Goal: Information Seeking & Learning: Learn about a topic

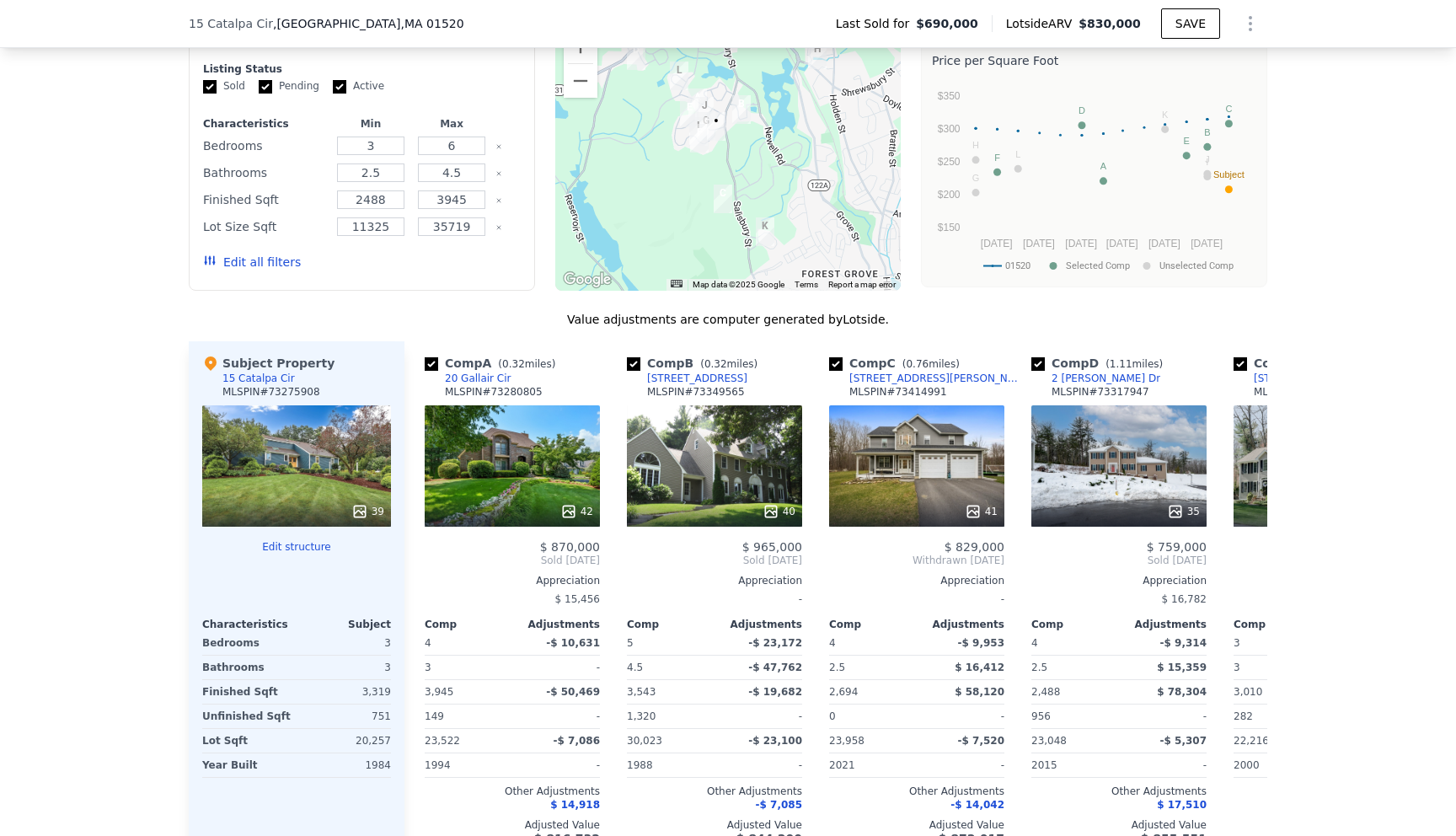
scroll to position [1599, 0]
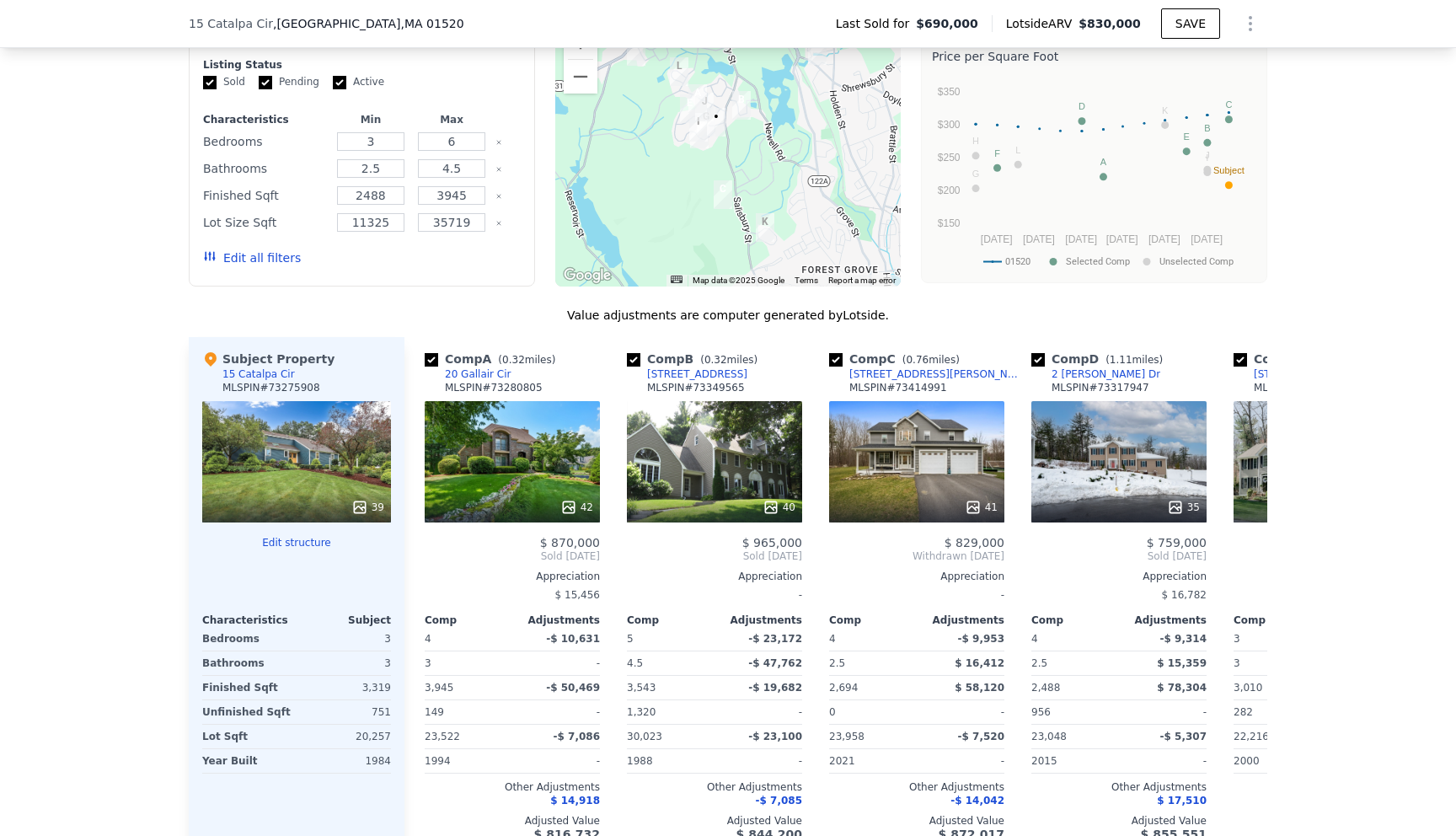
click at [326, 433] on div "39" at bounding box center [297, 461] width 189 height 121
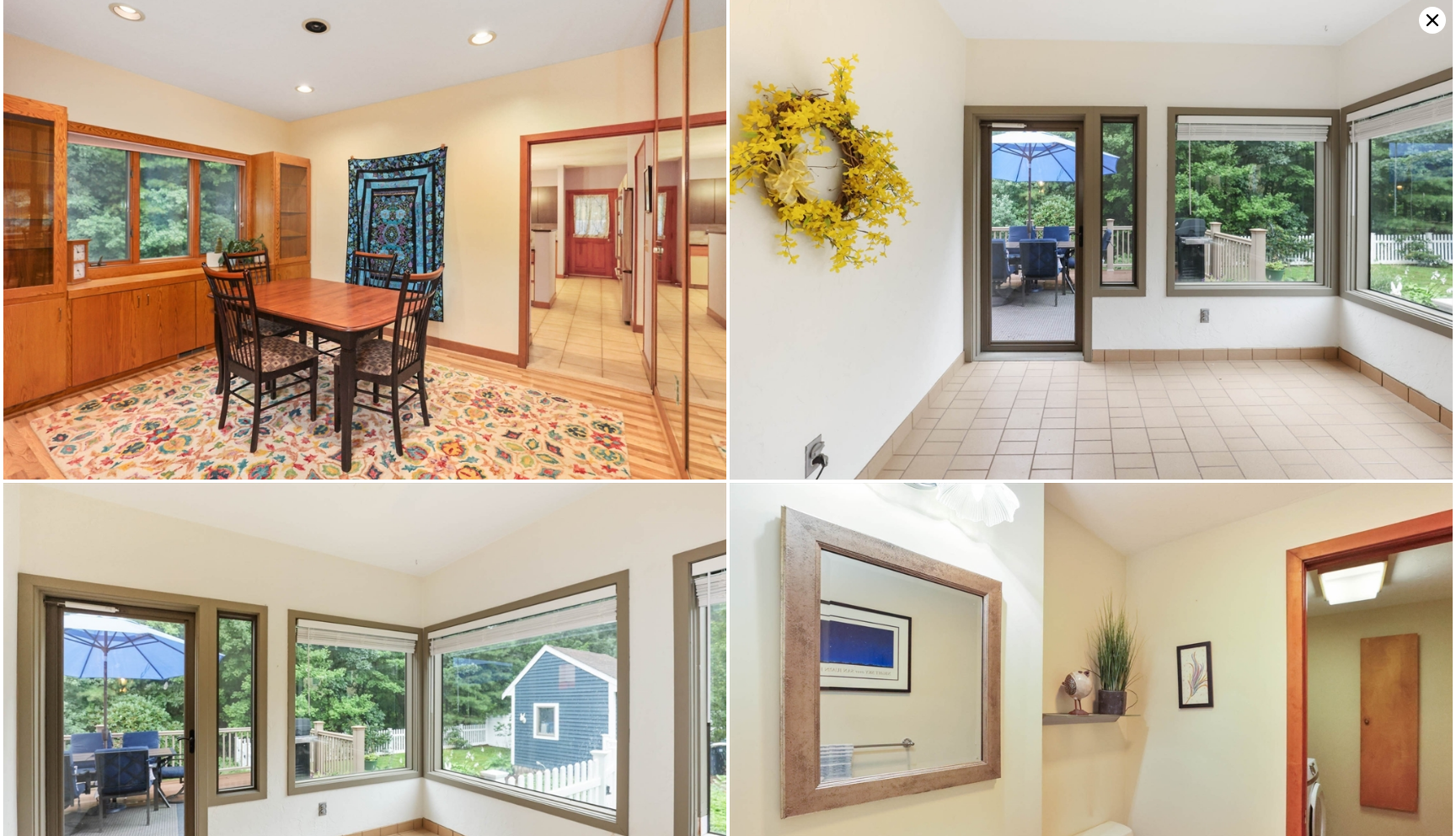
scroll to position [2914, 0]
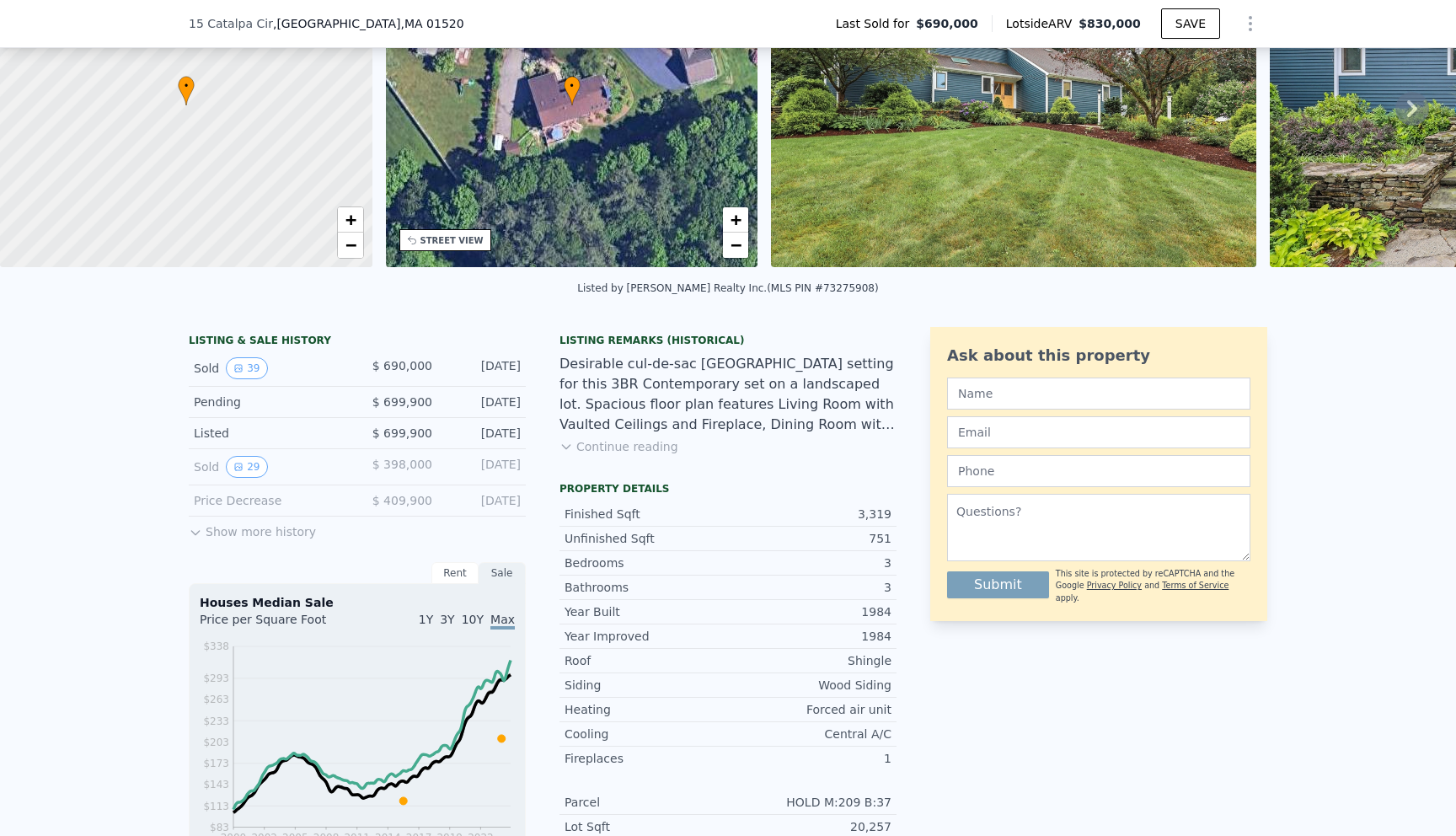
scroll to position [166, 0]
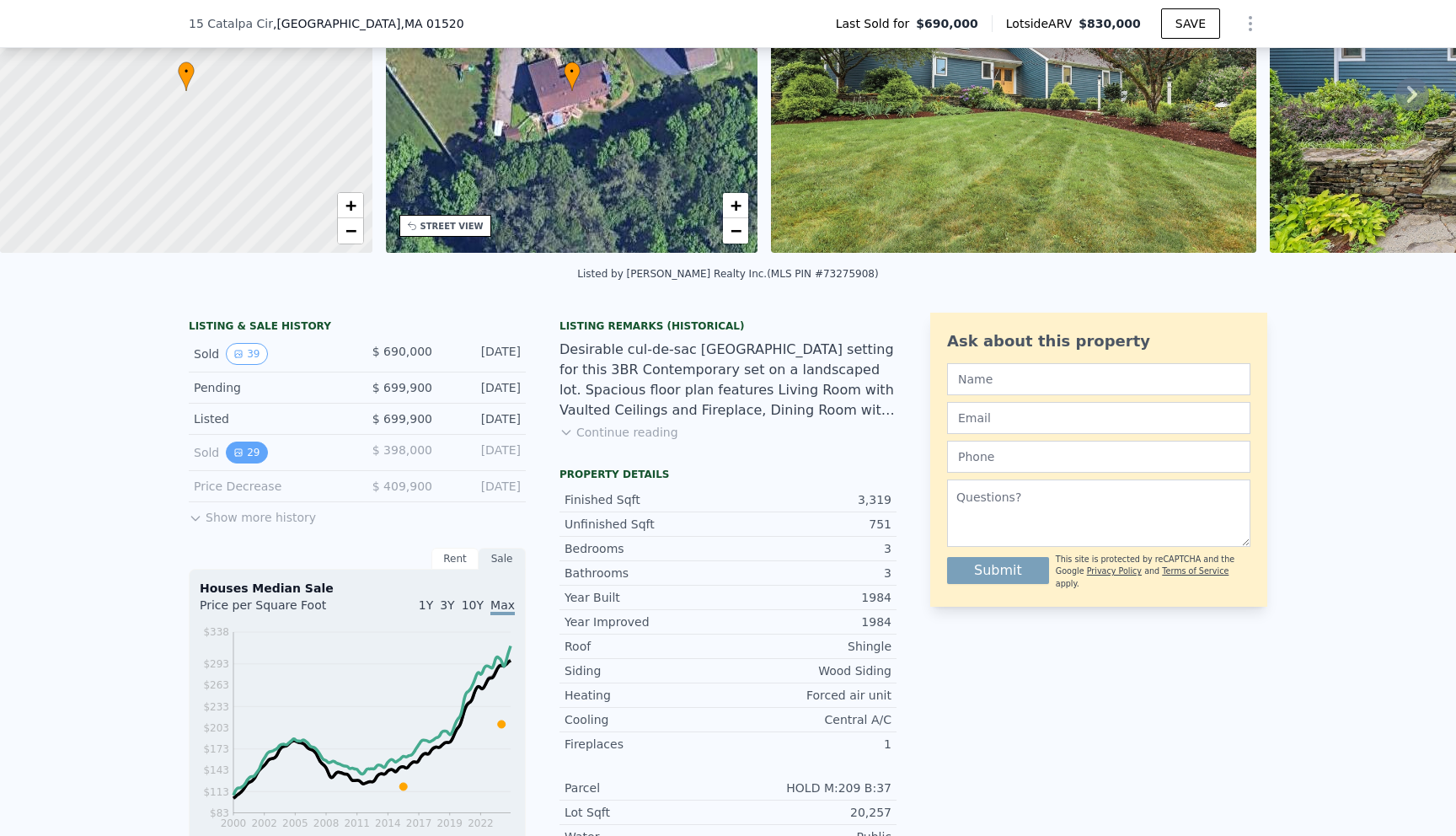
click at [252, 461] on button "29" at bounding box center [246, 452] width 41 height 22
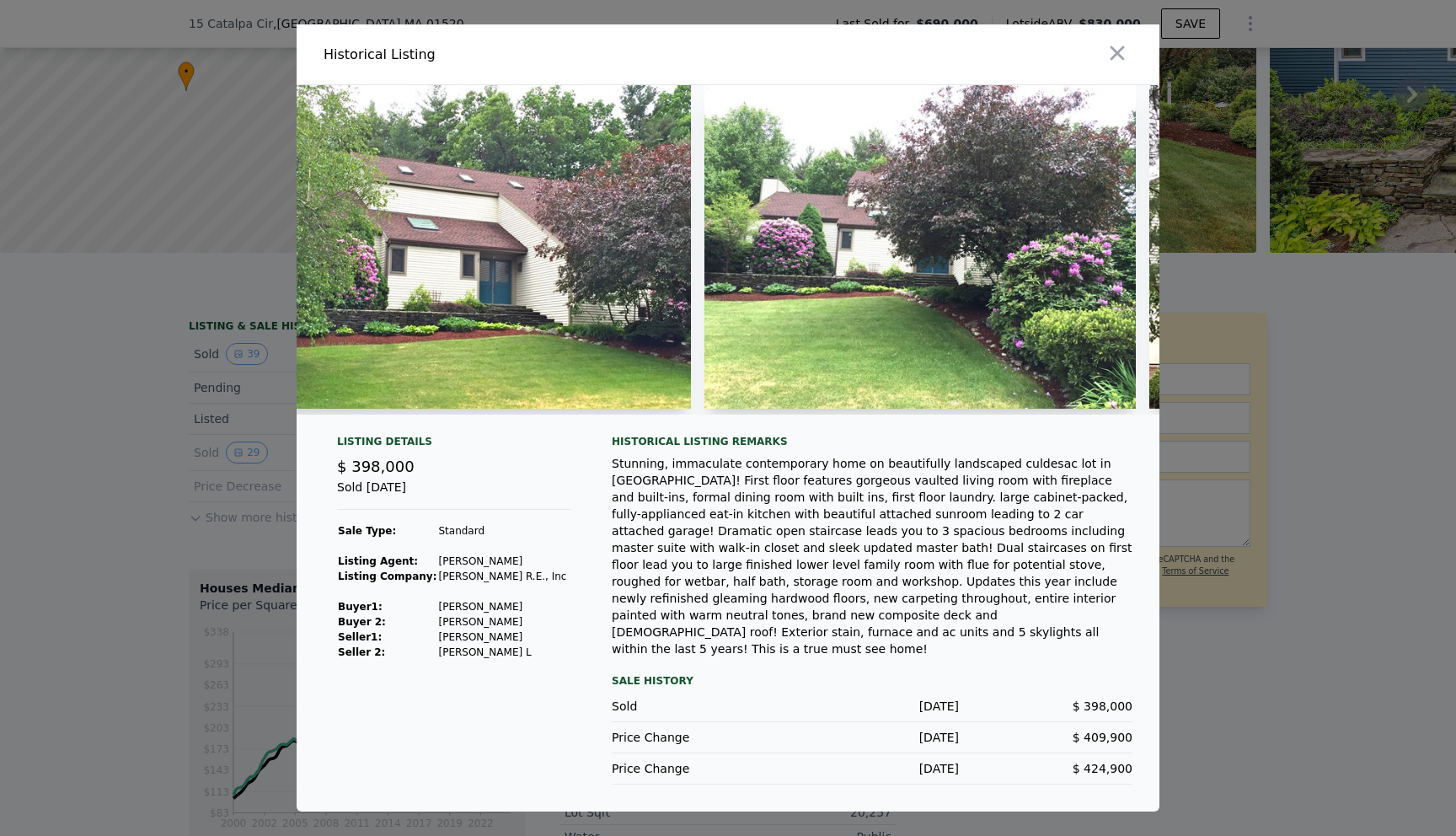
scroll to position [0, 0]
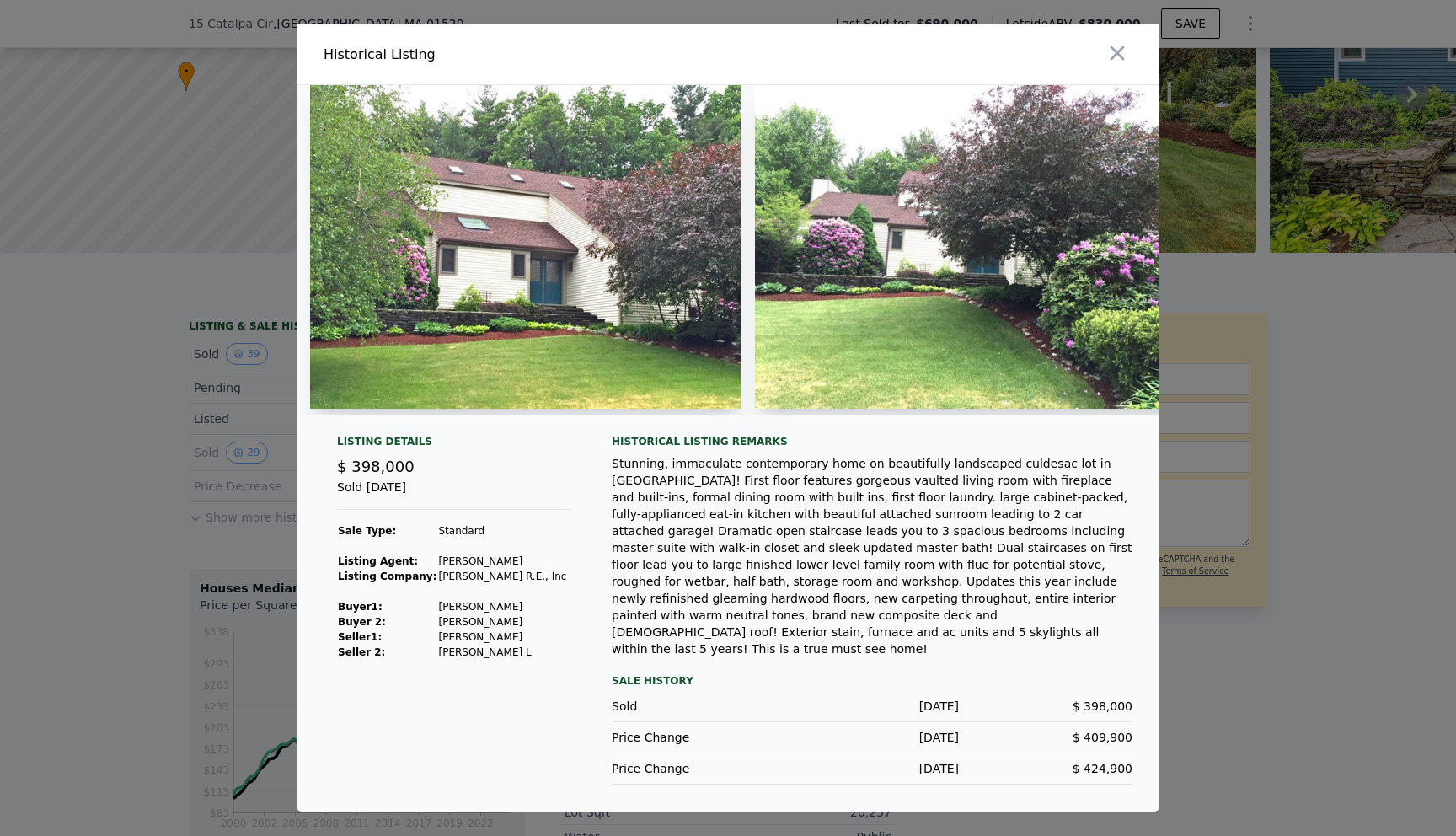
click at [488, 263] on img at bounding box center [526, 246] width 432 height 323
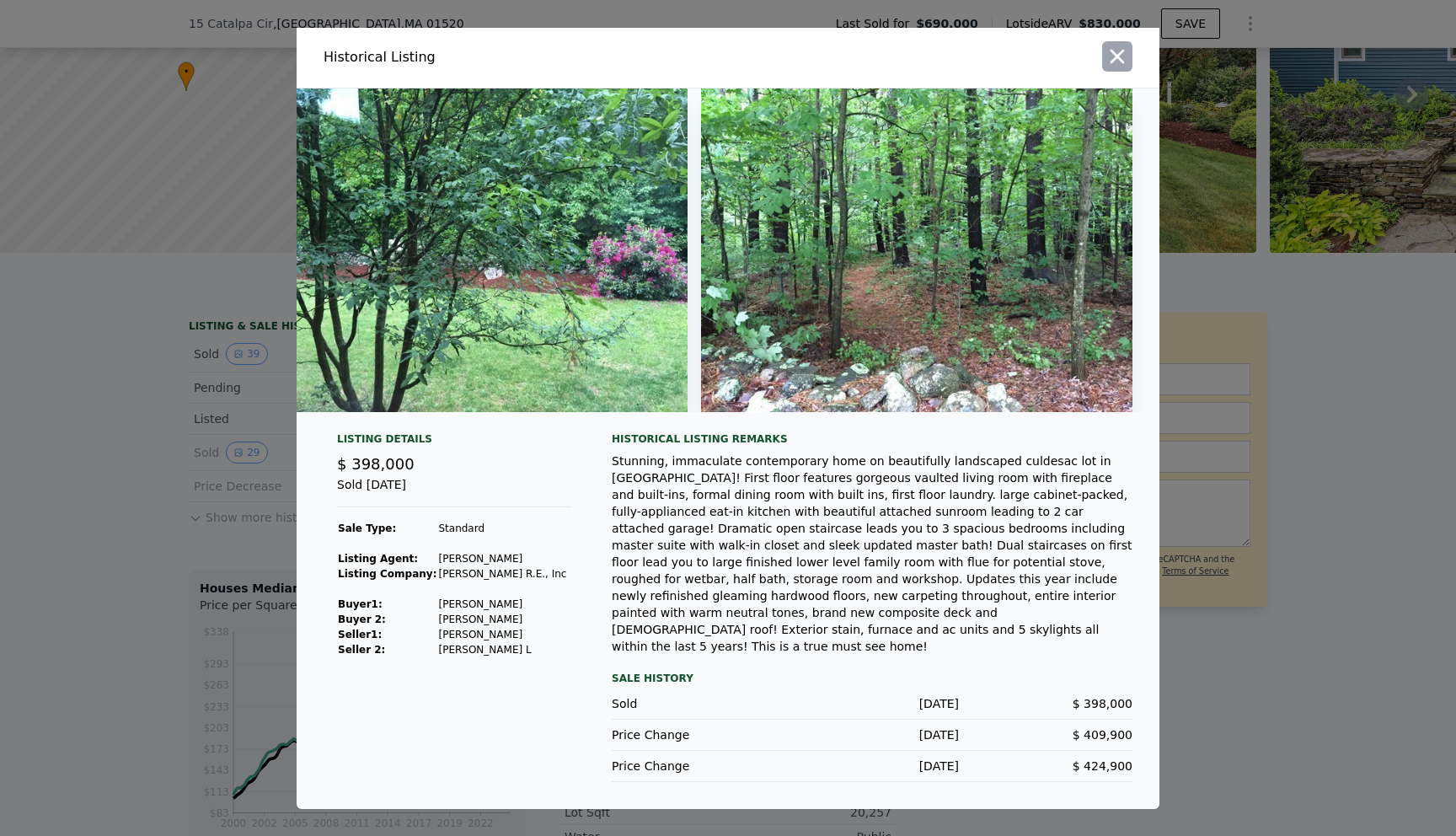
click at [1124, 64] on icon "button" at bounding box center [1118, 56] width 14 height 14
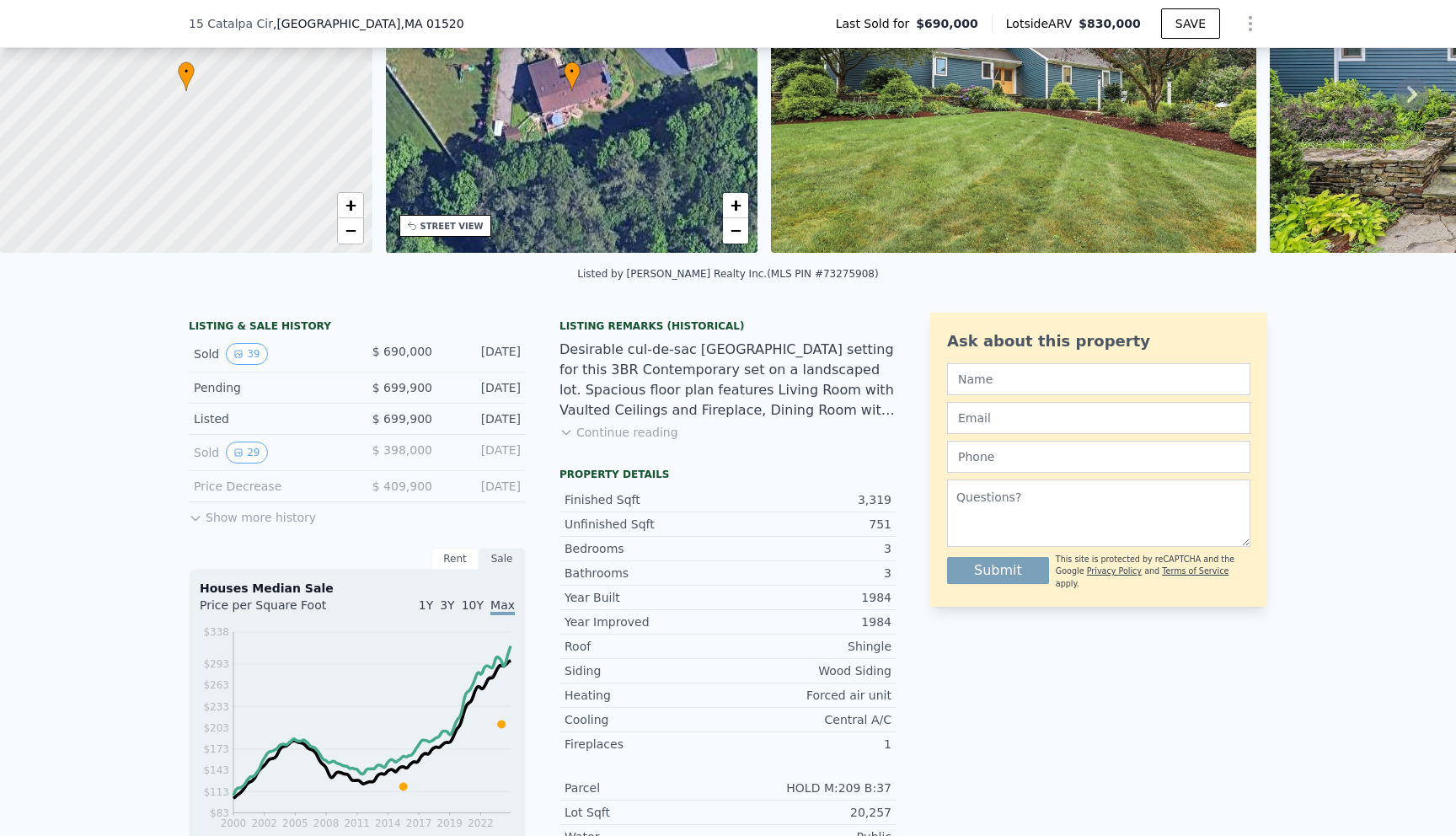
click at [279, 518] on button "Show more history" at bounding box center [253, 514] width 127 height 23
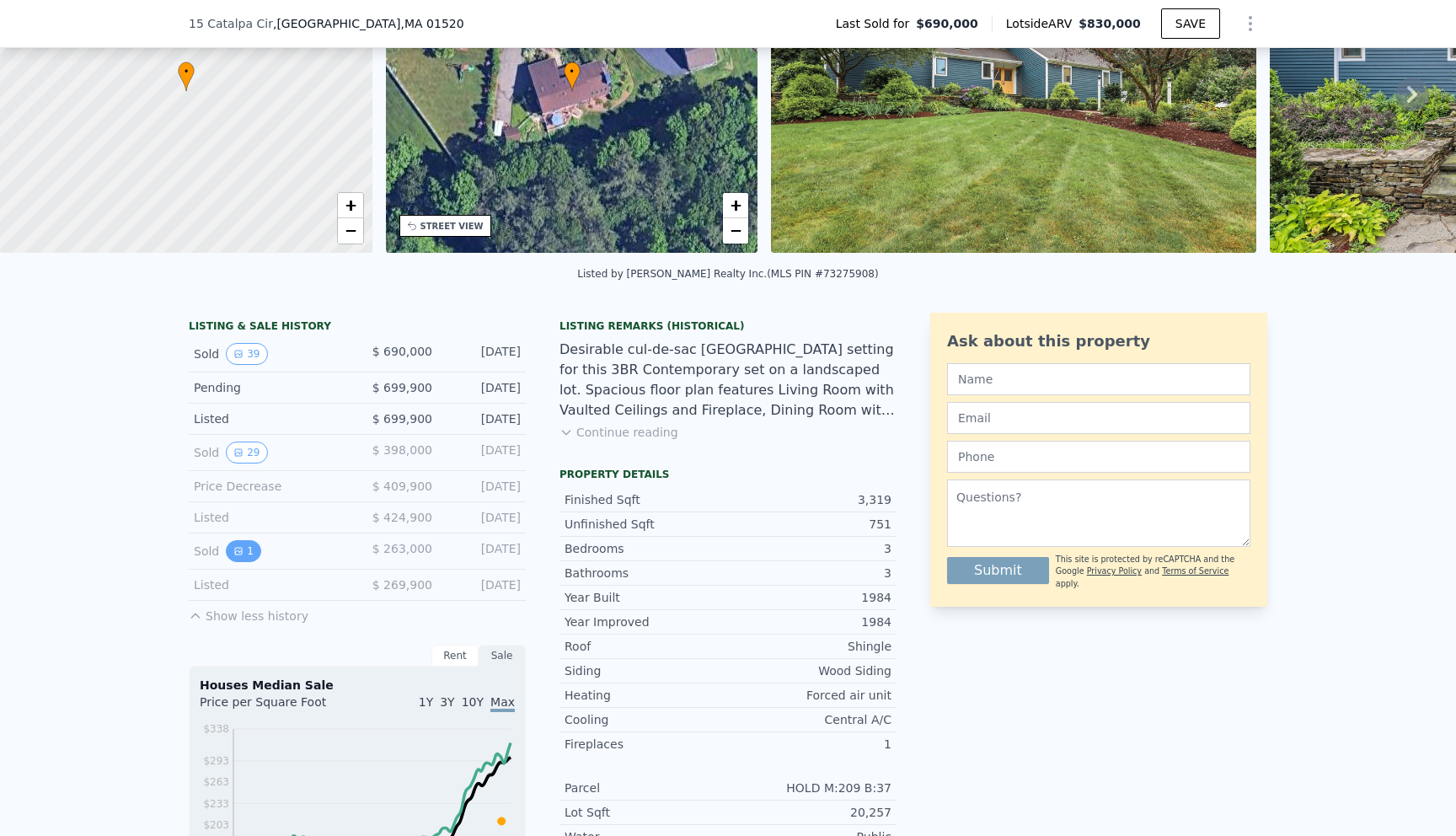
click at [244, 554] on button "1" at bounding box center [244, 551] width 36 height 22
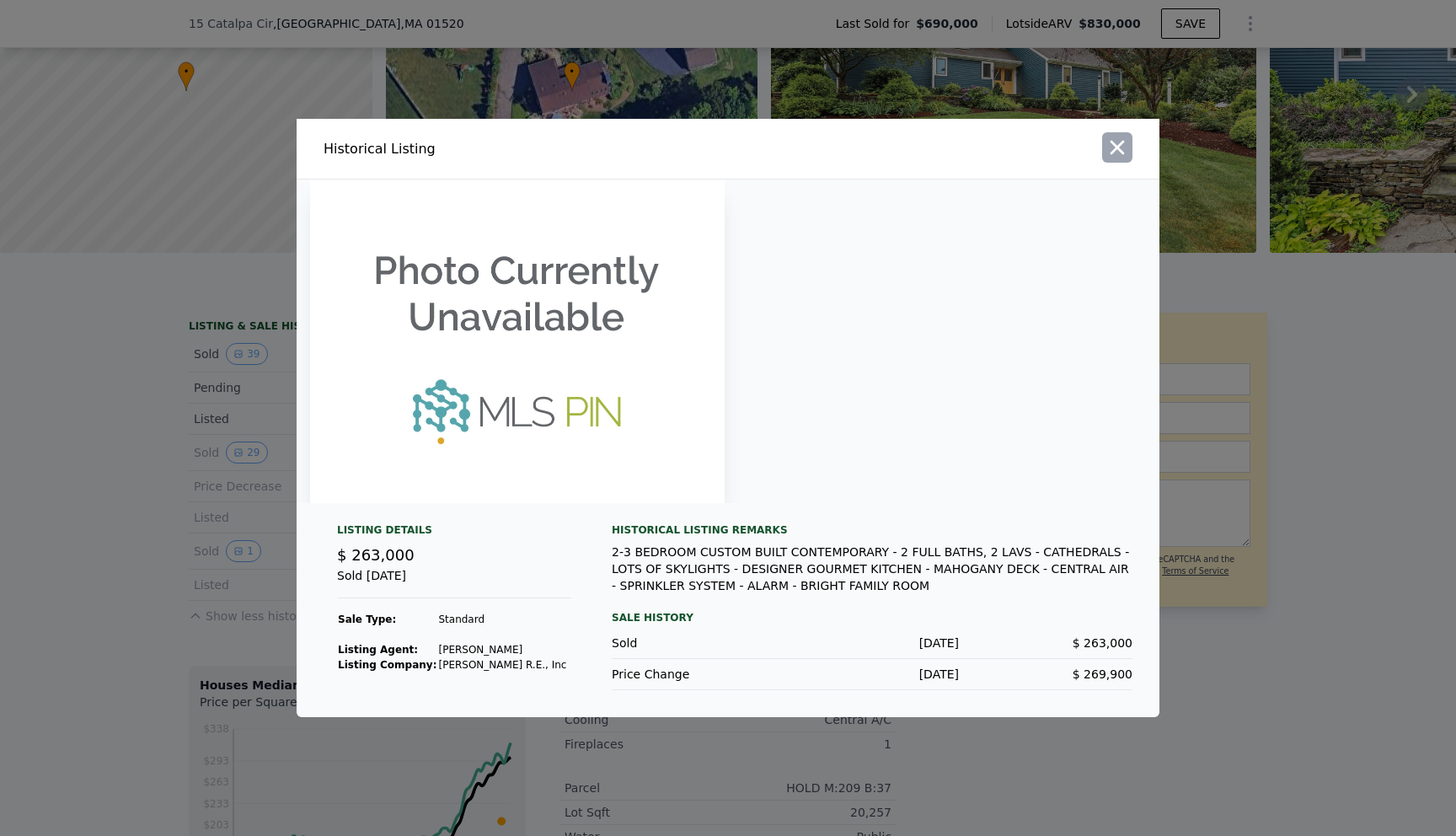
click at [1114, 151] on icon "button" at bounding box center [1117, 147] width 23 height 23
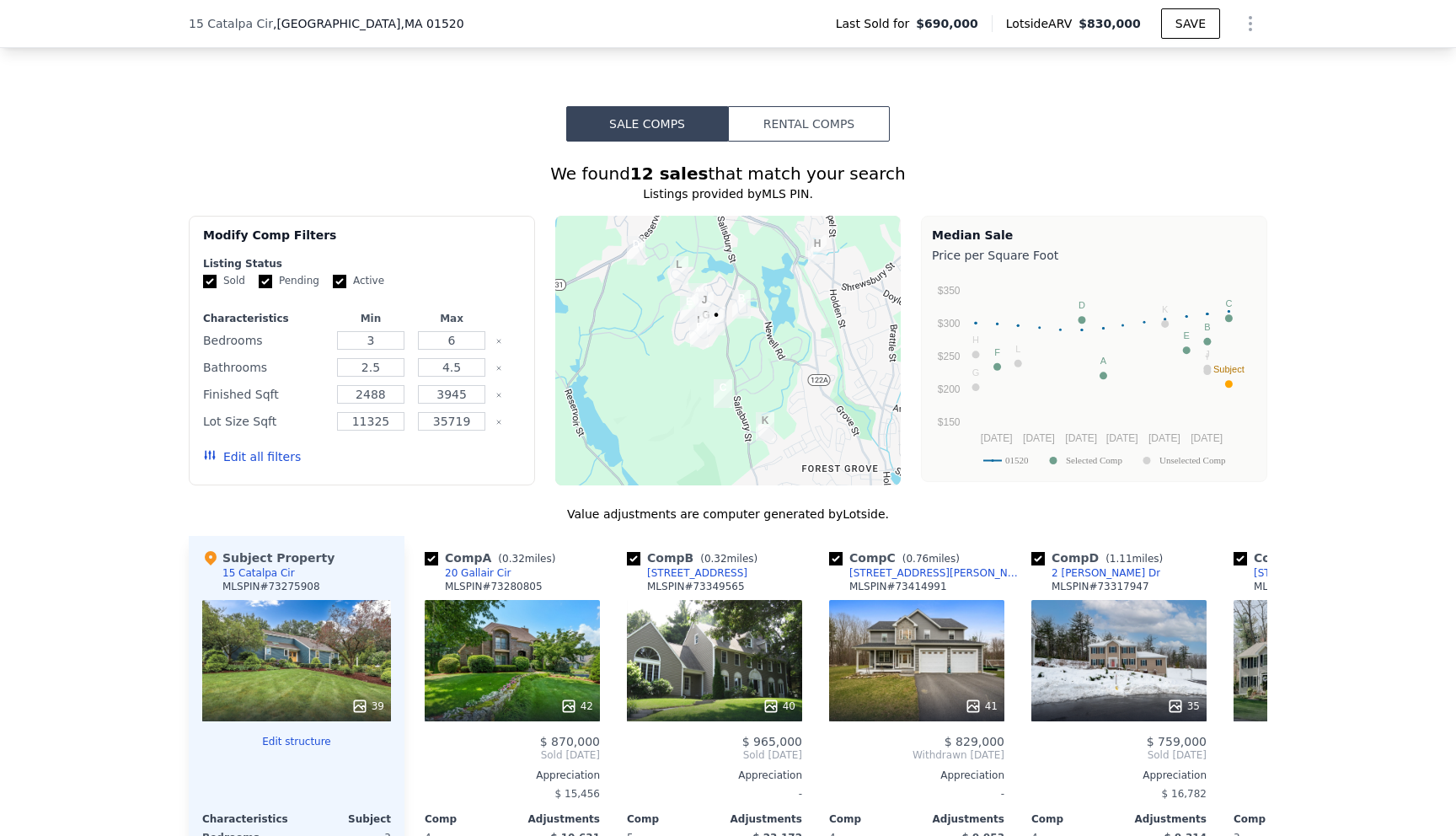
scroll to position [1543, 0]
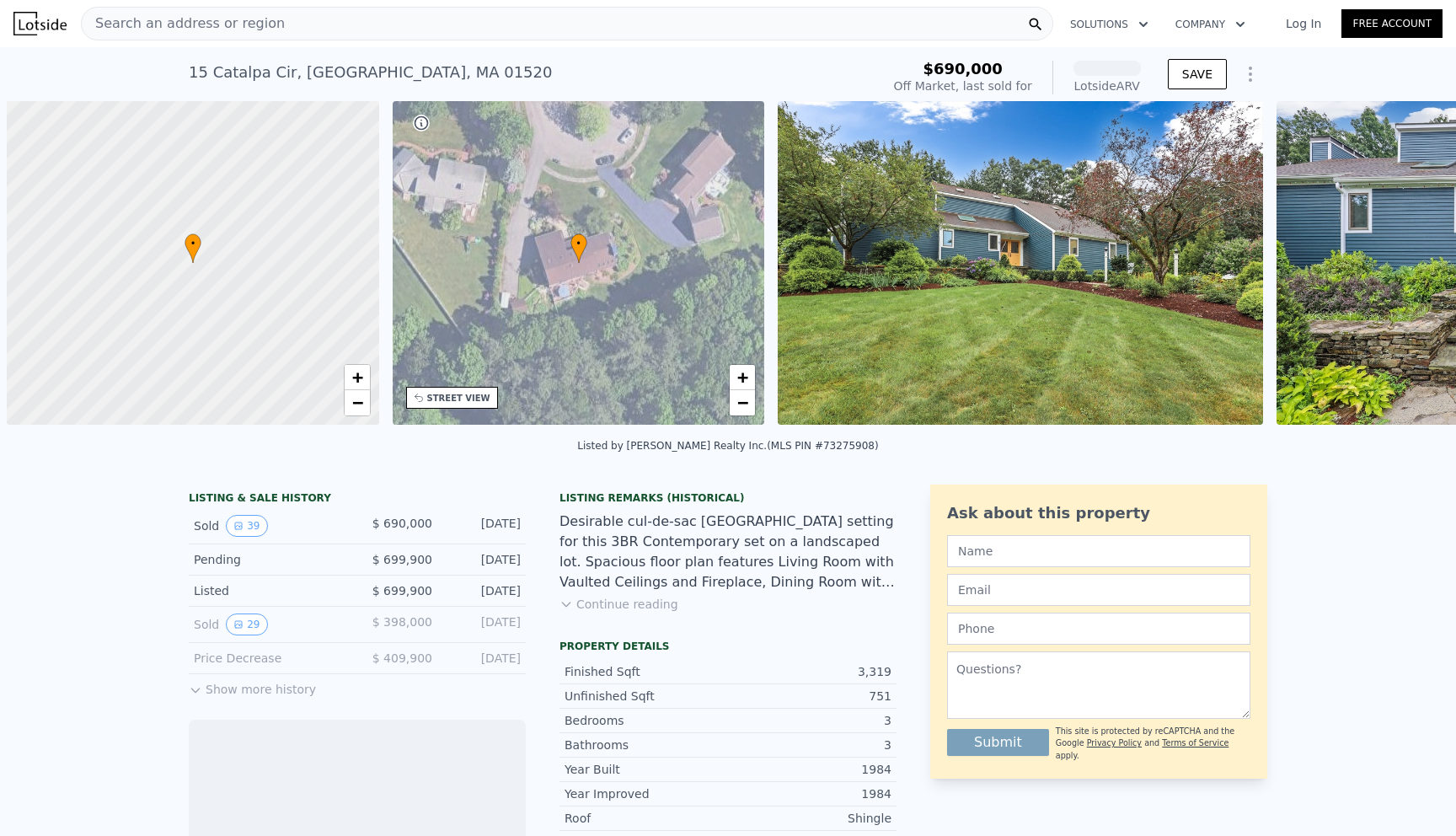
scroll to position [0, 7]
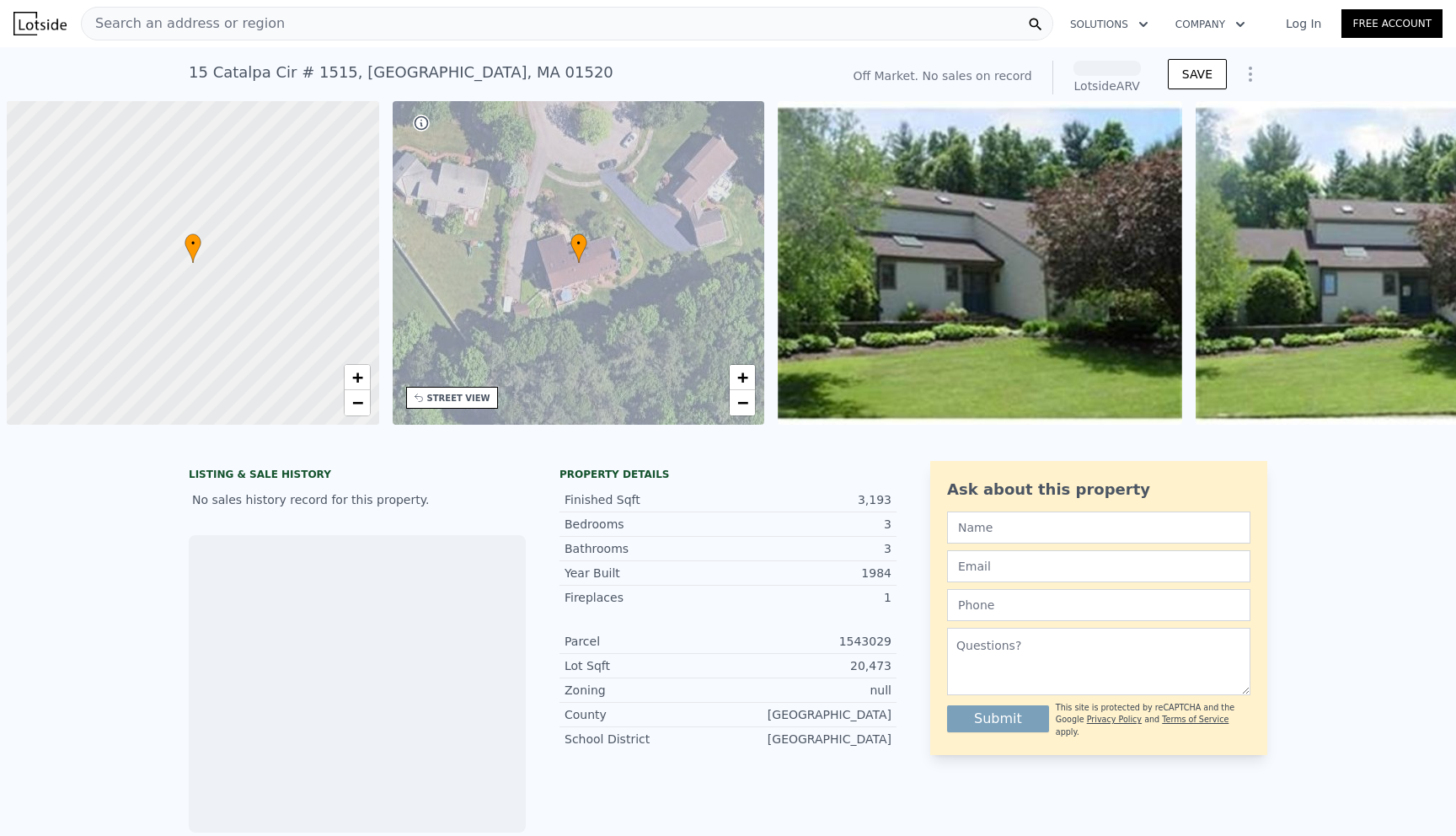
scroll to position [0, 7]
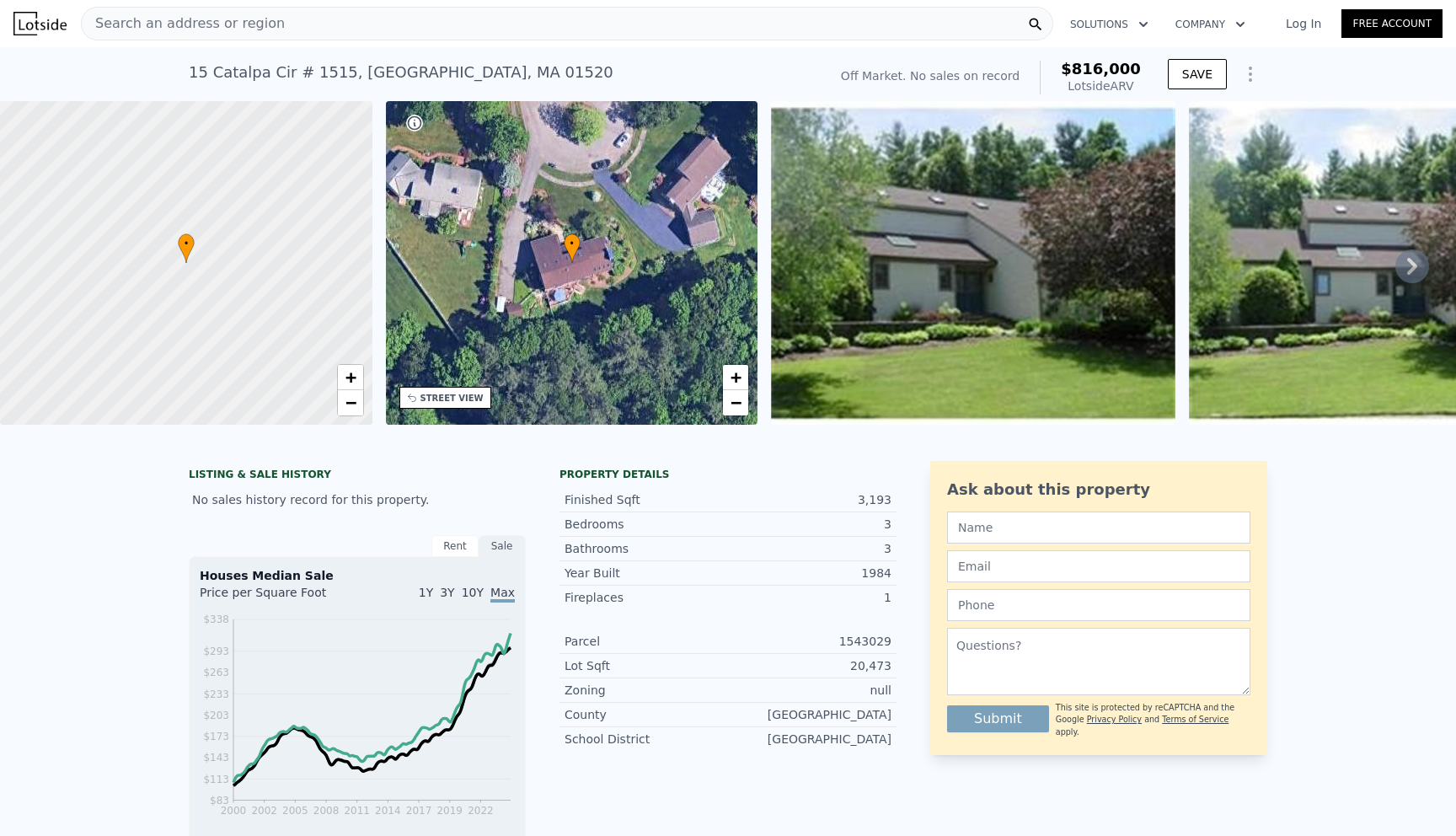
click at [1413, 270] on icon at bounding box center [1413, 266] width 34 height 34
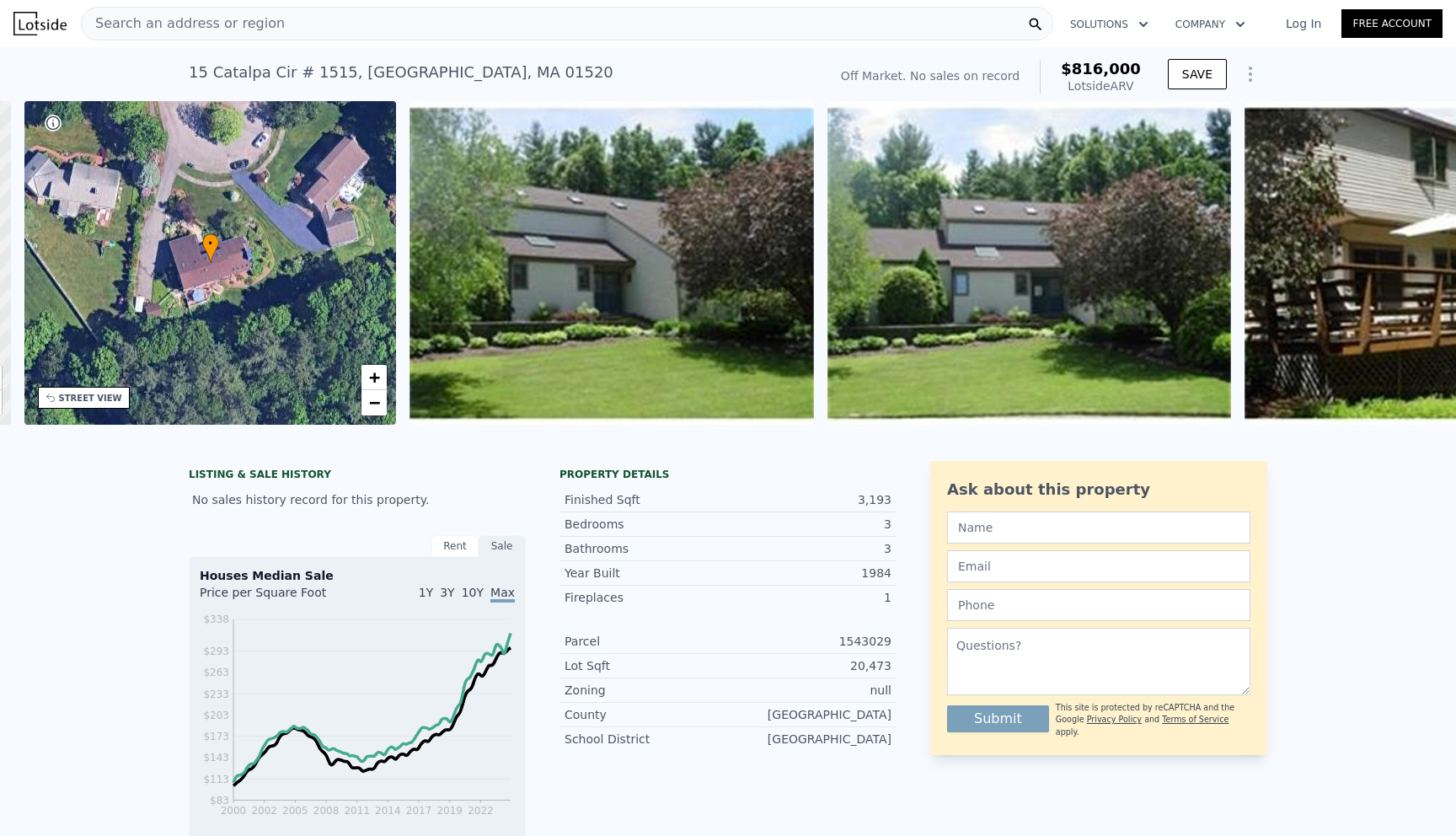
scroll to position [0, 392]
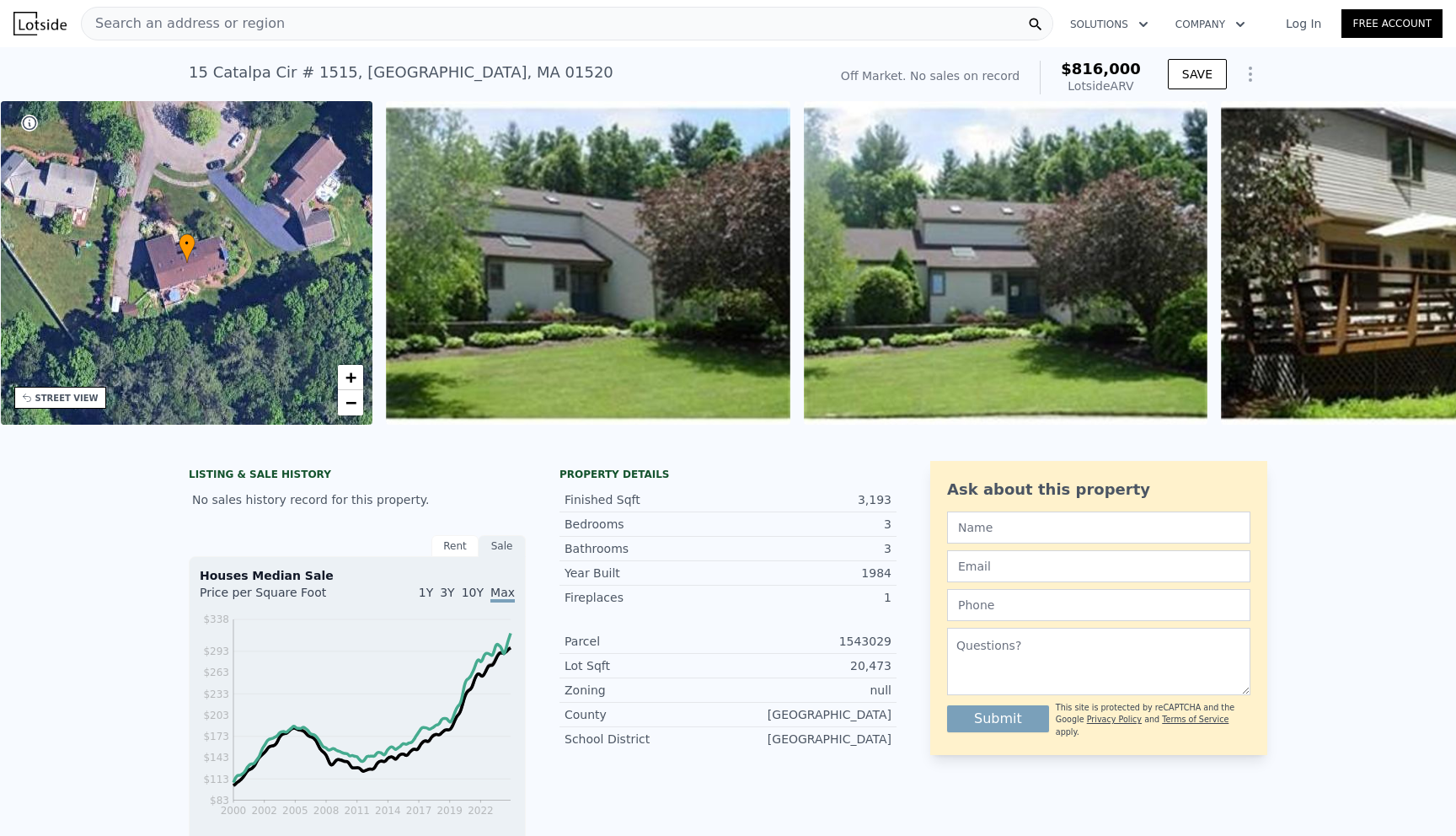
click at [1413, 270] on img at bounding box center [1423, 263] width 404 height 323
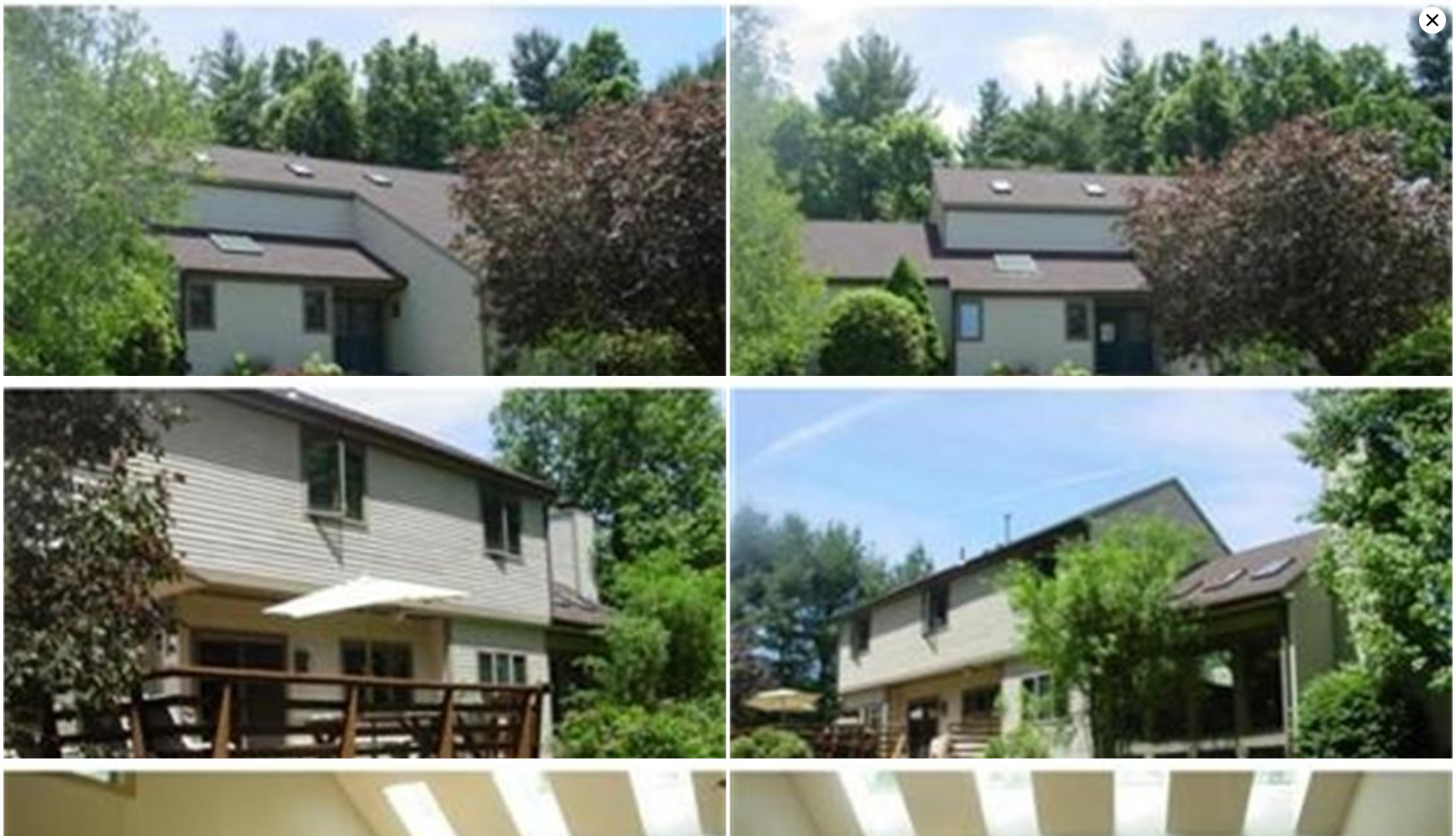
scroll to position [0, 0]
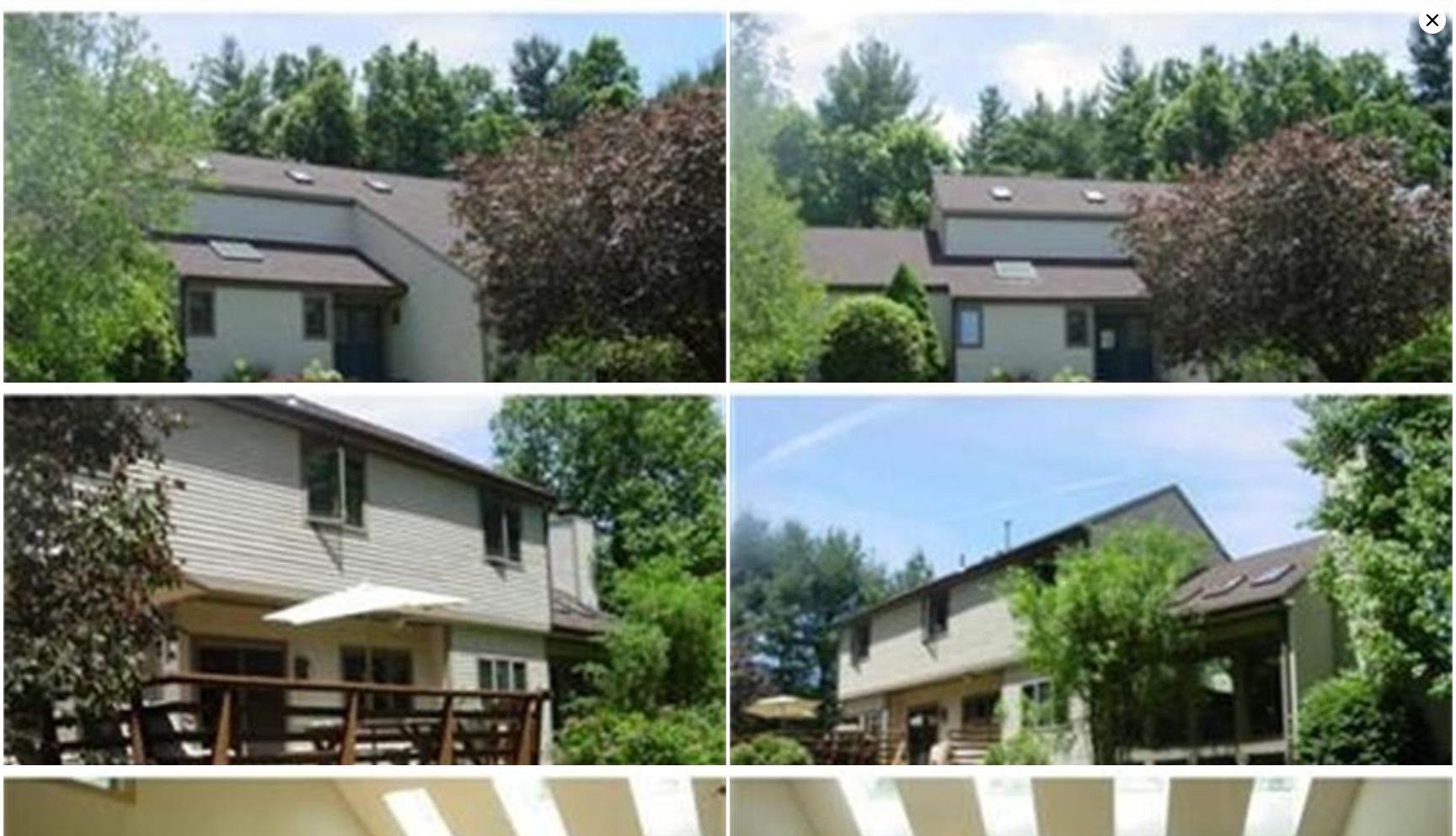
click at [519, 240] on img at bounding box center [365, 289] width 723 height 579
click at [1430, 19] on icon at bounding box center [1432, 20] width 12 height 12
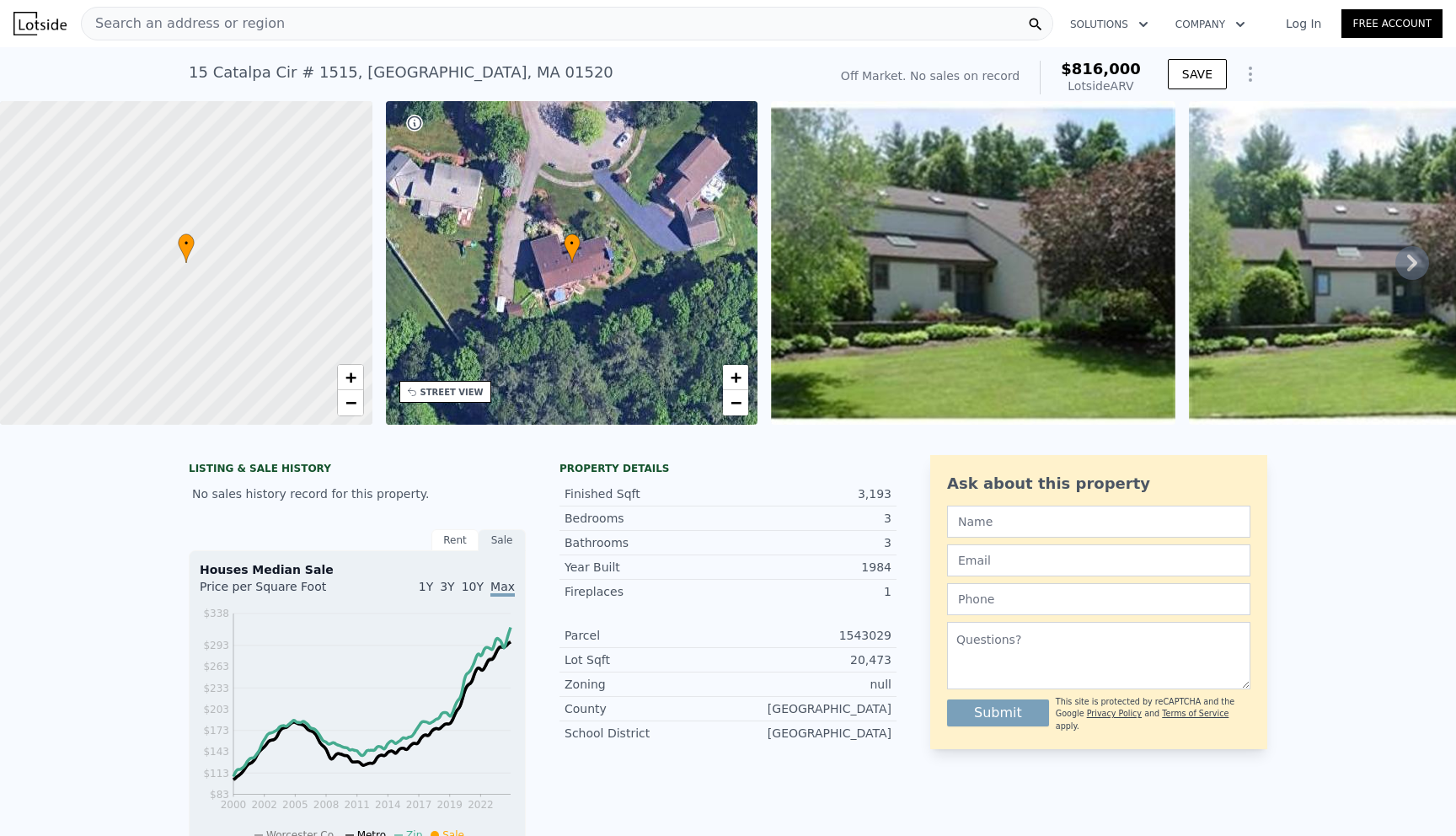
click at [976, 350] on img at bounding box center [973, 263] width 404 height 323
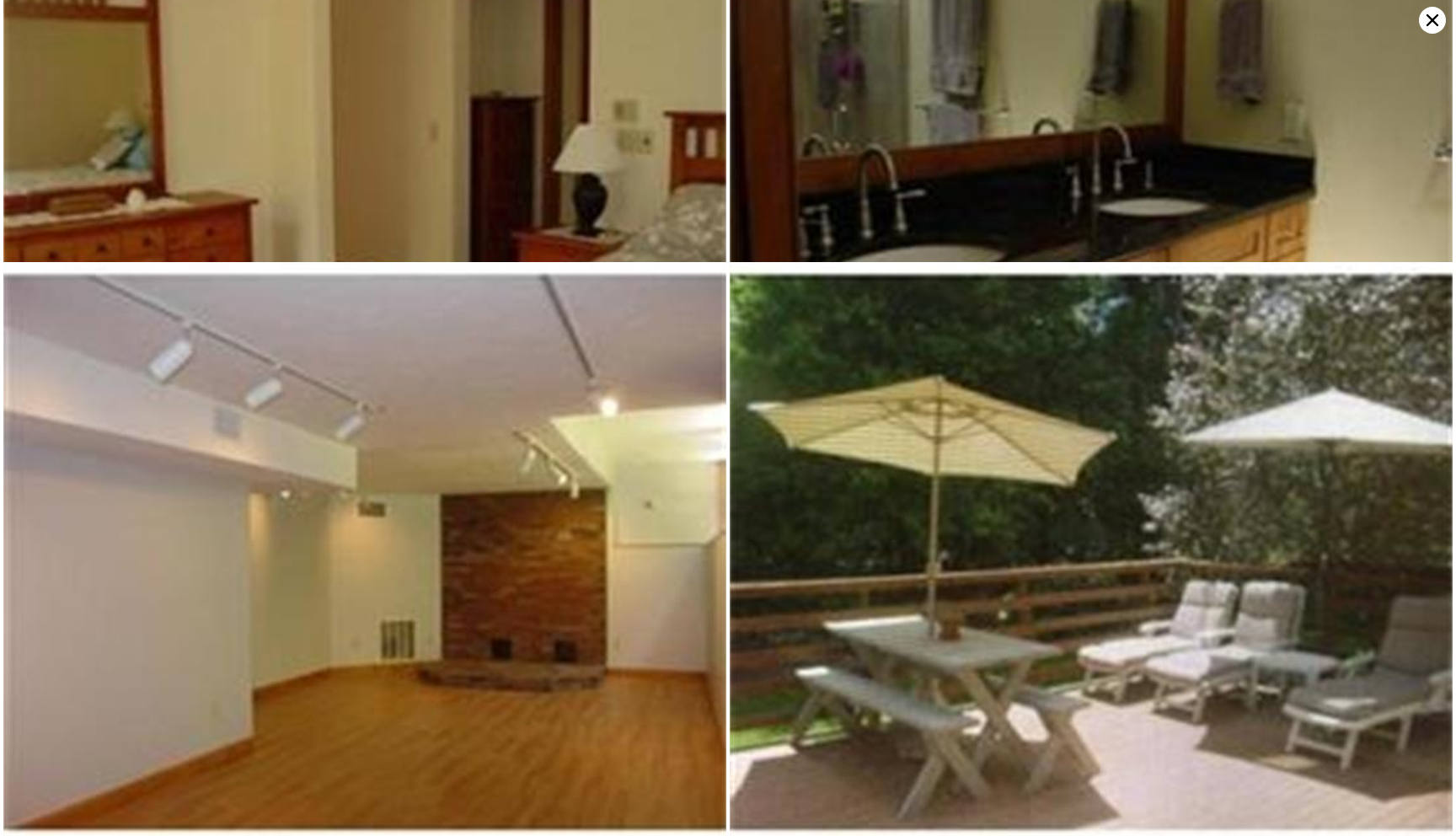
scroll to position [4334, 0]
